Goal: Check status: Check status

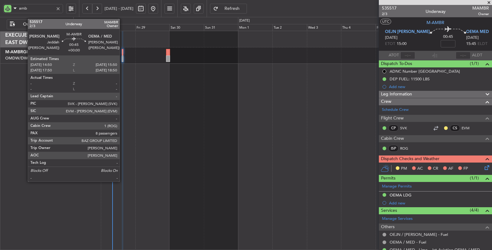
click at [122, 59] on div at bounding box center [123, 58] width 2 height 6
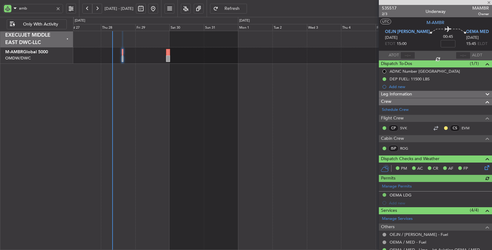
type input "[PERSON_NAME] (ANI)"
type input "7104"
type input "[PERSON_NAME] (ANI)"
type input "7104"
type input "[PERSON_NAME] (ANI)"
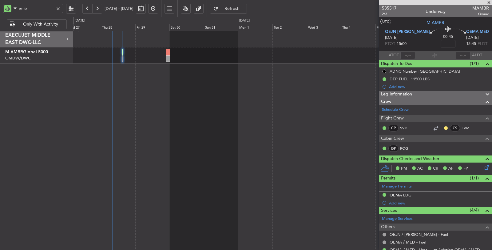
type input "7104"
type input "[PERSON_NAME] (ANI)"
type input "7104"
type input "[PERSON_NAME] (ANI)"
type input "7104"
